Goal: Find specific page/section: Find specific page/section

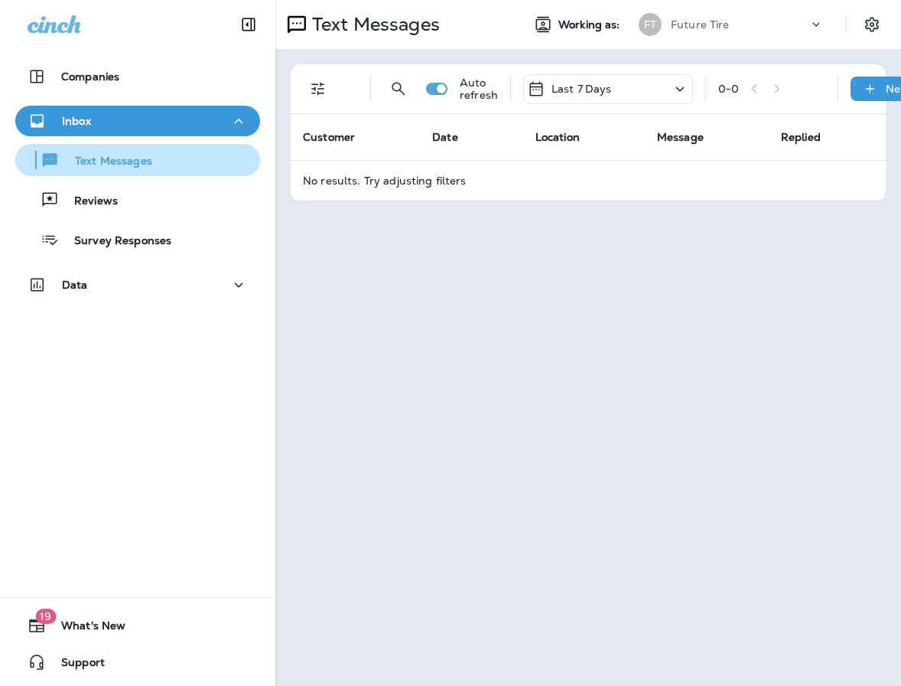
click at [141, 155] on p "Text Messages" at bounding box center [106, 162] width 93 height 15
click at [92, 171] on button "Text Messages" at bounding box center [137, 160] width 245 height 32
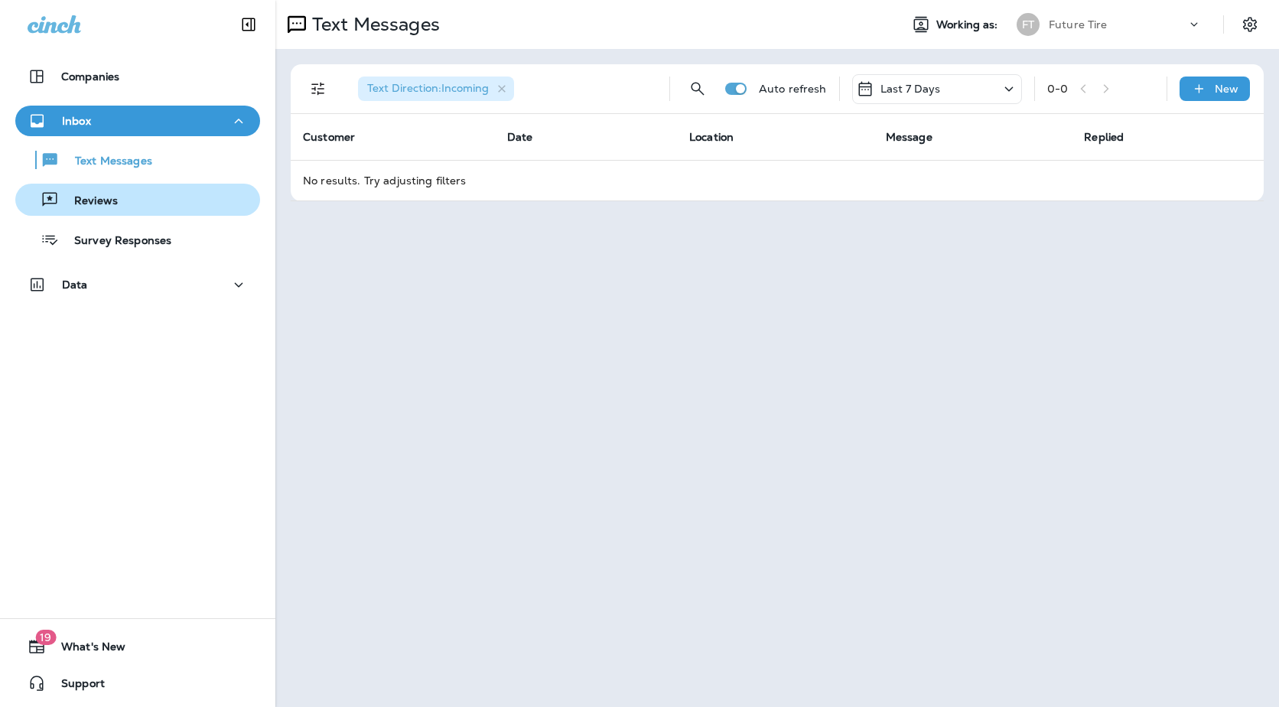
click at [101, 190] on div "Reviews" at bounding box center [69, 199] width 96 height 23
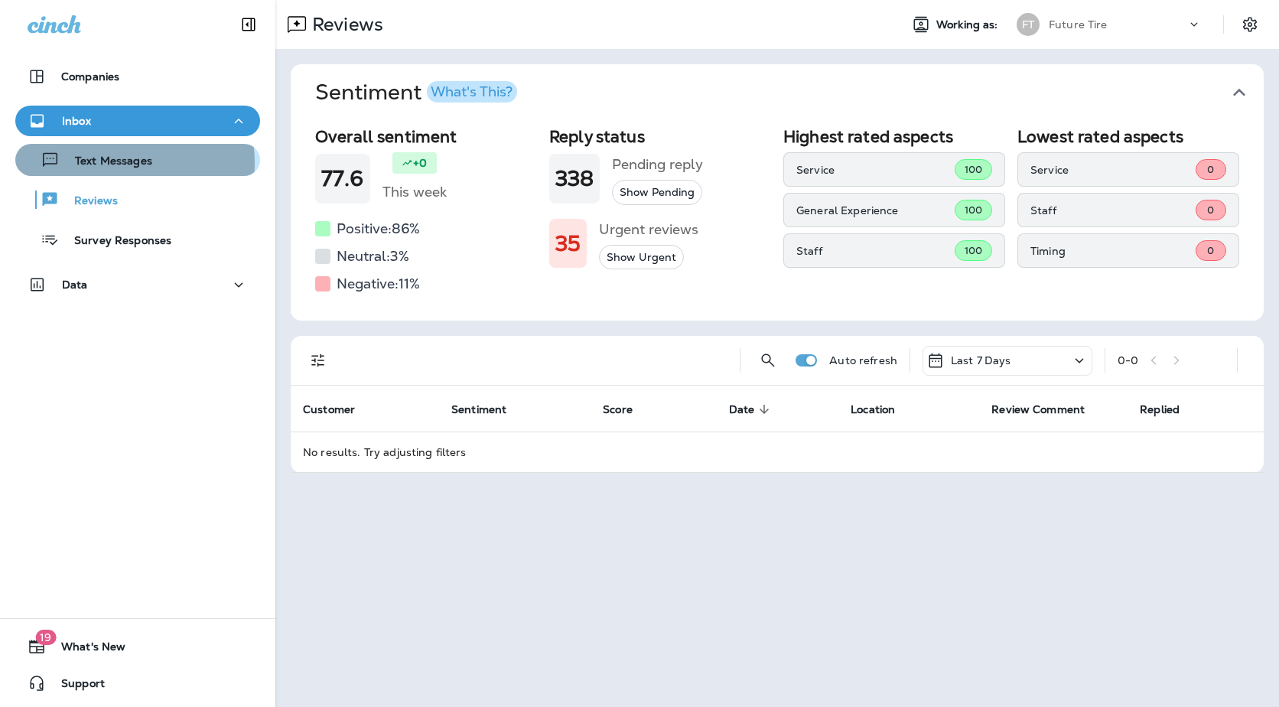
click at [111, 163] on p "Text Messages" at bounding box center [106, 162] width 93 height 15
